Goal: Entertainment & Leisure: Consume media (video, audio)

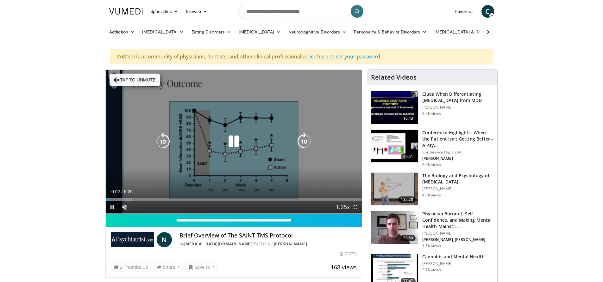
click at [131, 82] on button "Tap to unmute" at bounding box center [134, 80] width 51 height 13
click at [232, 137] on icon "Video Player" at bounding box center [234, 142] width 18 height 18
click at [231, 140] on icon "Video Player" at bounding box center [234, 142] width 18 height 18
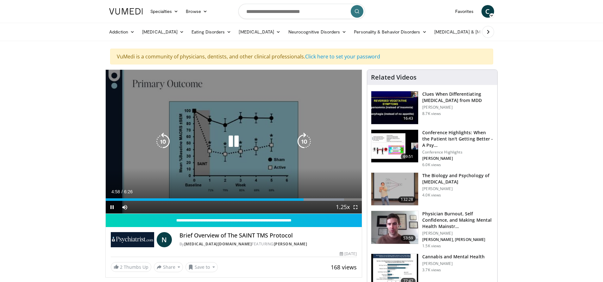
click at [234, 145] on icon "Video Player" at bounding box center [234, 142] width 18 height 18
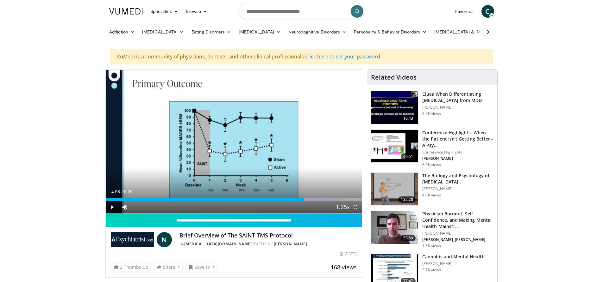
click at [234, 145] on div "10 seconds Tap to unmute" at bounding box center [234, 142] width 256 height 144
drag, startPoint x: 353, startPoint y: 198, endPoint x: 177, endPoint y: 189, distance: 175.8
click at [177, 201] on div "Current Time 3:51 / Duration 6:26 Play Skip Backward Skip Forward Mute Loaded :…" at bounding box center [234, 207] width 256 height 13
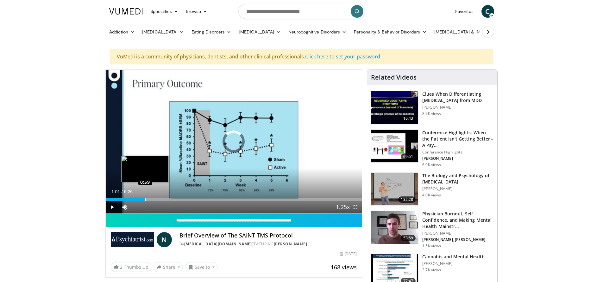
drag, startPoint x: 173, startPoint y: 200, endPoint x: 144, endPoint y: 196, distance: 29.3
click at [144, 196] on div "Loaded : 25.90% 1:01 0:59" at bounding box center [234, 198] width 256 height 6
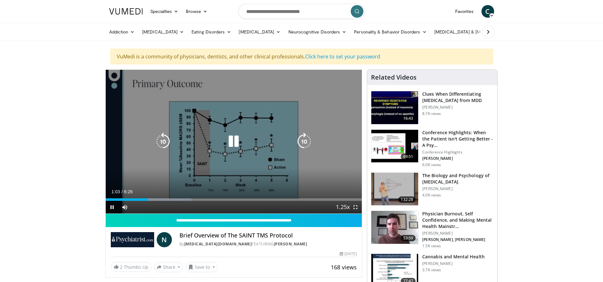
click at [237, 139] on icon "Video Player" at bounding box center [234, 142] width 18 height 18
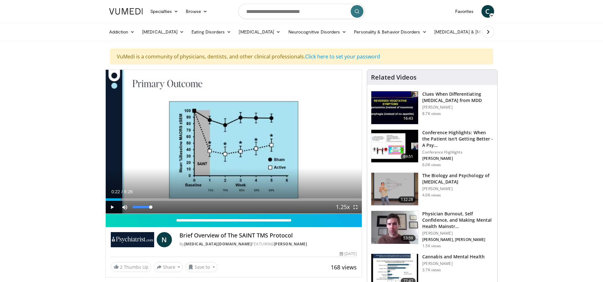
drag, startPoint x: 143, startPoint y: 197, endPoint x: 121, endPoint y: 204, distance: 23.7
click at [121, 204] on div "Current Time 0:22 / Duration 6:26 Play Skip Backward Skip Forward Mute 0% Loade…" at bounding box center [234, 207] width 256 height 13
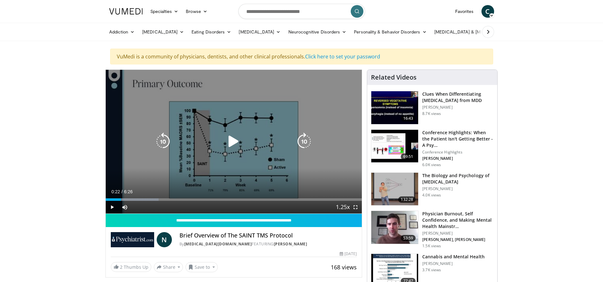
click at [236, 143] on icon "Video Player" at bounding box center [234, 142] width 18 height 18
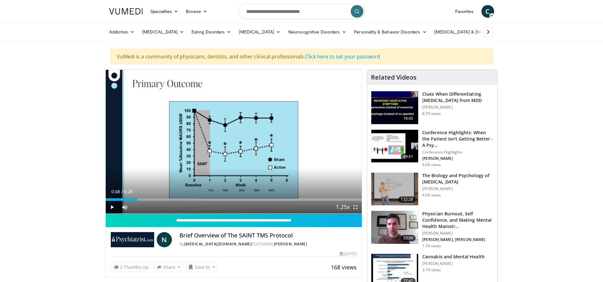
drag, startPoint x: 154, startPoint y: 200, endPoint x: 137, endPoint y: 200, distance: 17.1
click at [137, 200] on div "Loaded : 36.18% 0:48 0:48" at bounding box center [234, 200] width 256 height 3
drag, startPoint x: 121, startPoint y: 200, endPoint x: 113, endPoint y: 200, distance: 8.9
click at [113, 200] on div "Loaded : 15.49% 0:11 0:10" at bounding box center [234, 200] width 256 height 3
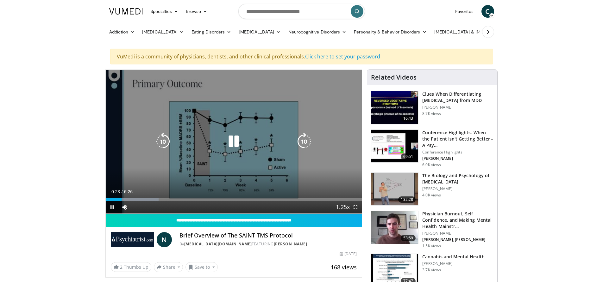
click at [237, 144] on icon "Video Player" at bounding box center [234, 142] width 18 height 18
